Goal: Task Accomplishment & Management: Use online tool/utility

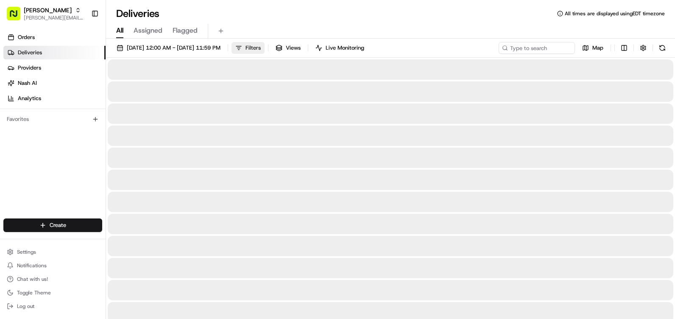
click at [261, 48] on span "Filters" at bounding box center [252, 48] width 15 height 8
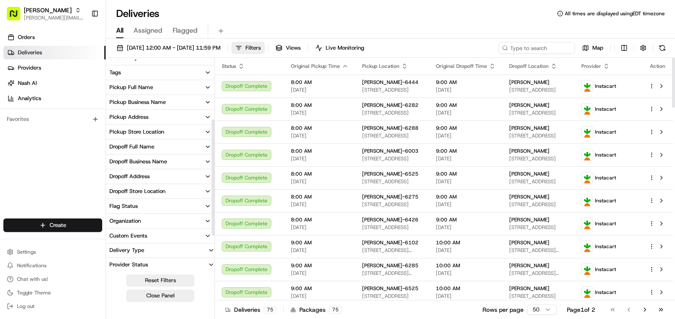
scroll to position [173, 0]
click at [187, 130] on button "Pickup Store Location" at bounding box center [160, 130] width 109 height 14
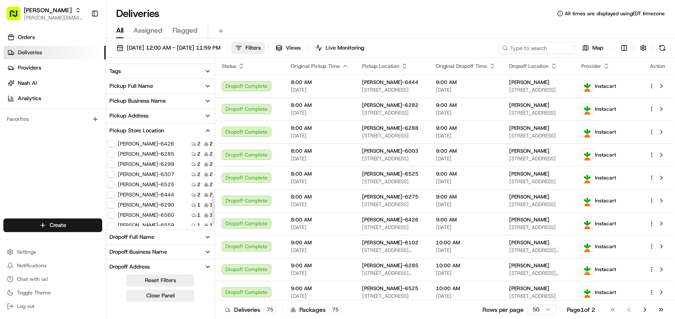
scroll to position [175, 0]
click at [144, 209] on label "[PERSON_NAME]-6560" at bounding box center [146, 209] width 56 height 7
click at [114, 209] on button "[PERSON_NAME]-6560" at bounding box center [111, 209] width 7 height 7
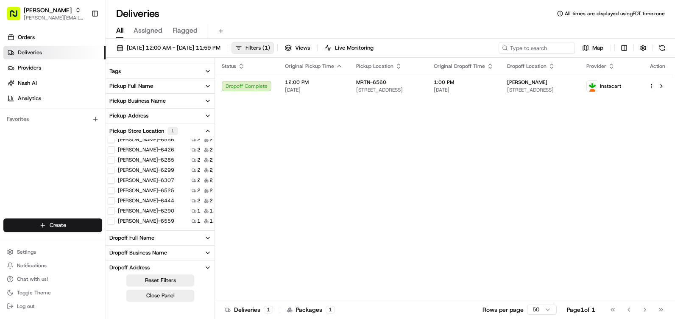
click at [270, 45] on span "( 1 )" at bounding box center [266, 48] width 8 height 8
